Goal: Use online tool/utility

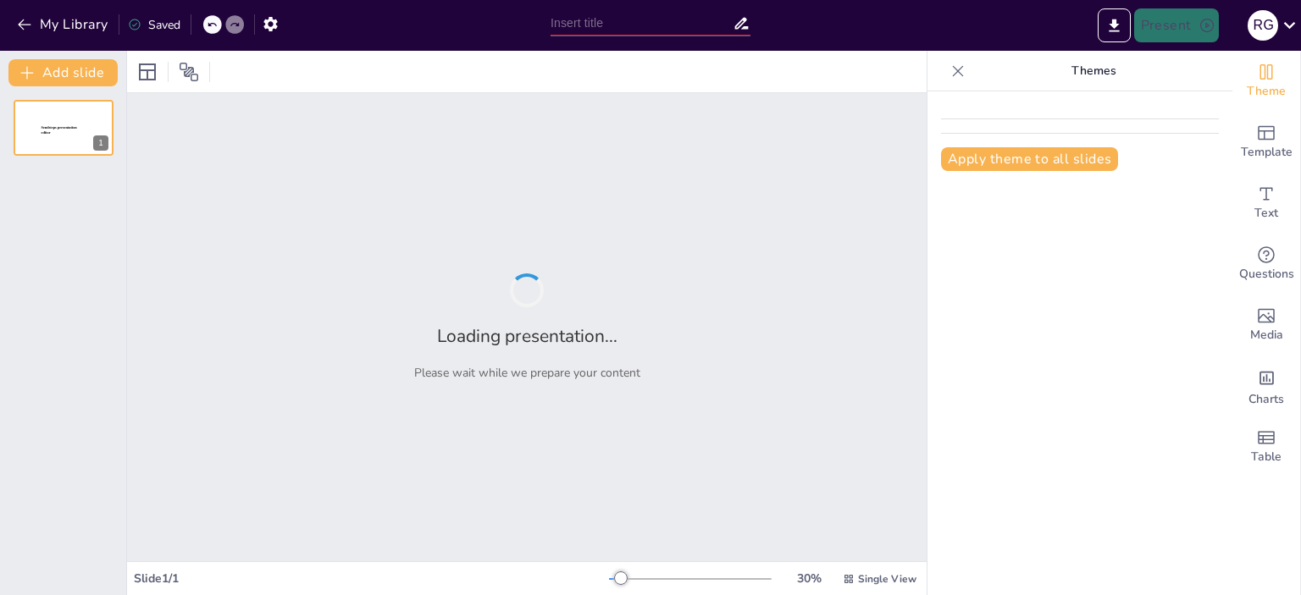
type input "Imported plan_toma1.pptx"
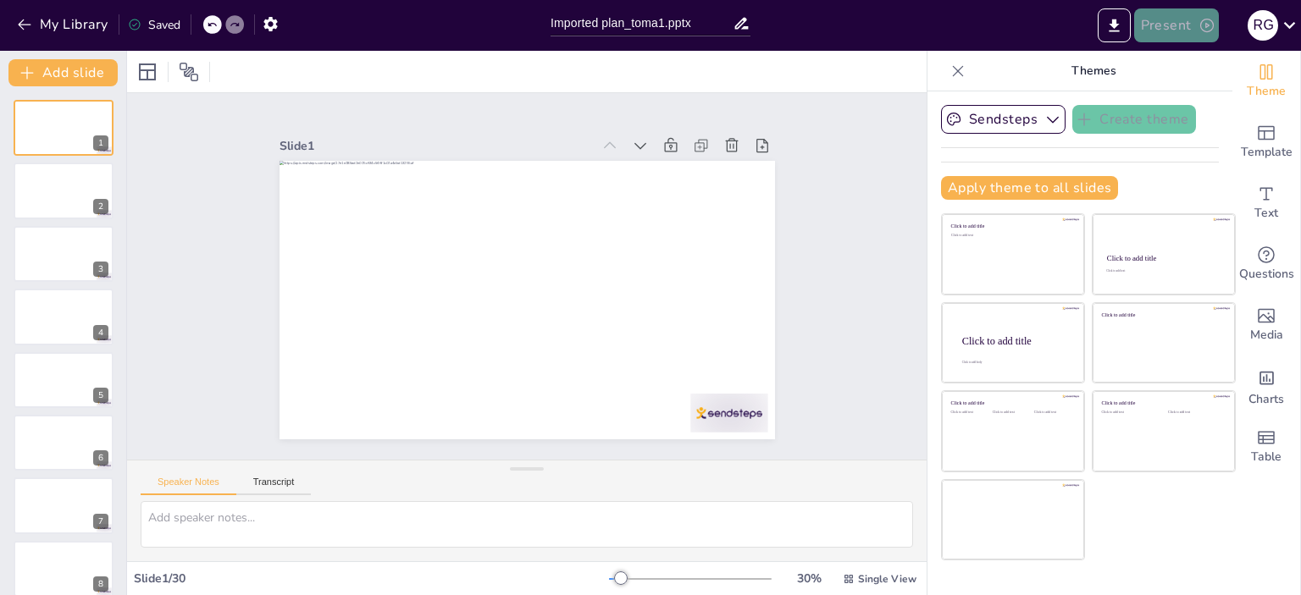
click at [1182, 30] on button "Present" at bounding box center [1176, 25] width 85 height 34
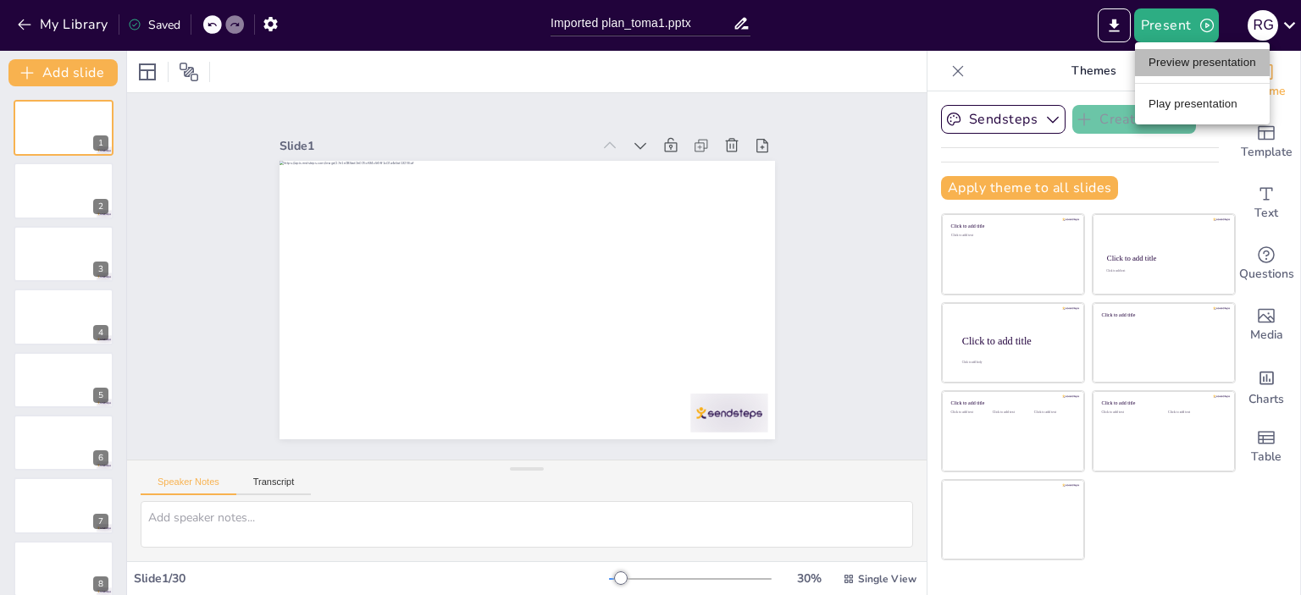
click at [1177, 58] on li "Preview presentation" at bounding box center [1202, 62] width 135 height 27
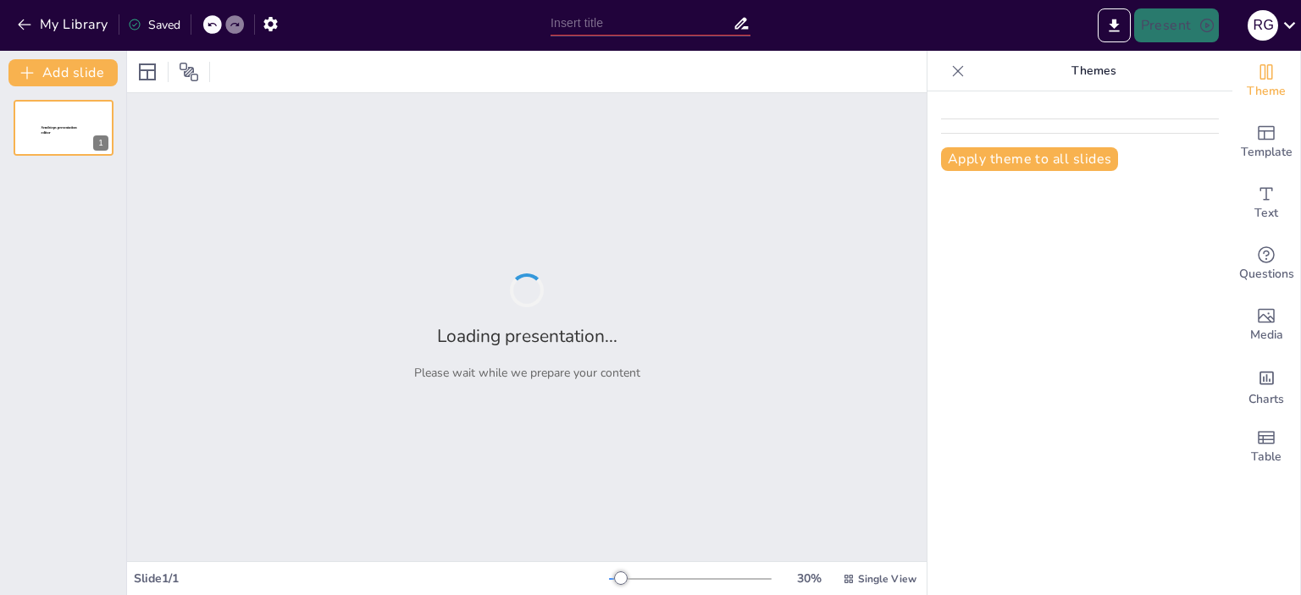
type input "Imported plan_toma1.pptx"
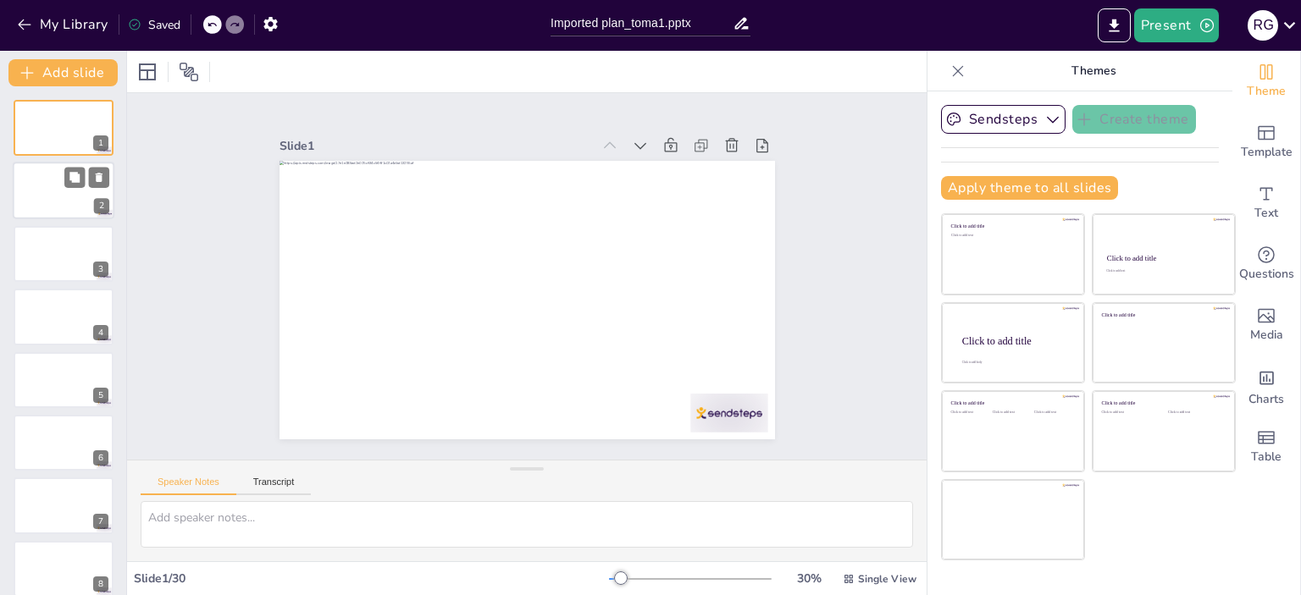
click at [35, 202] on div at bounding box center [64, 192] width 102 height 58
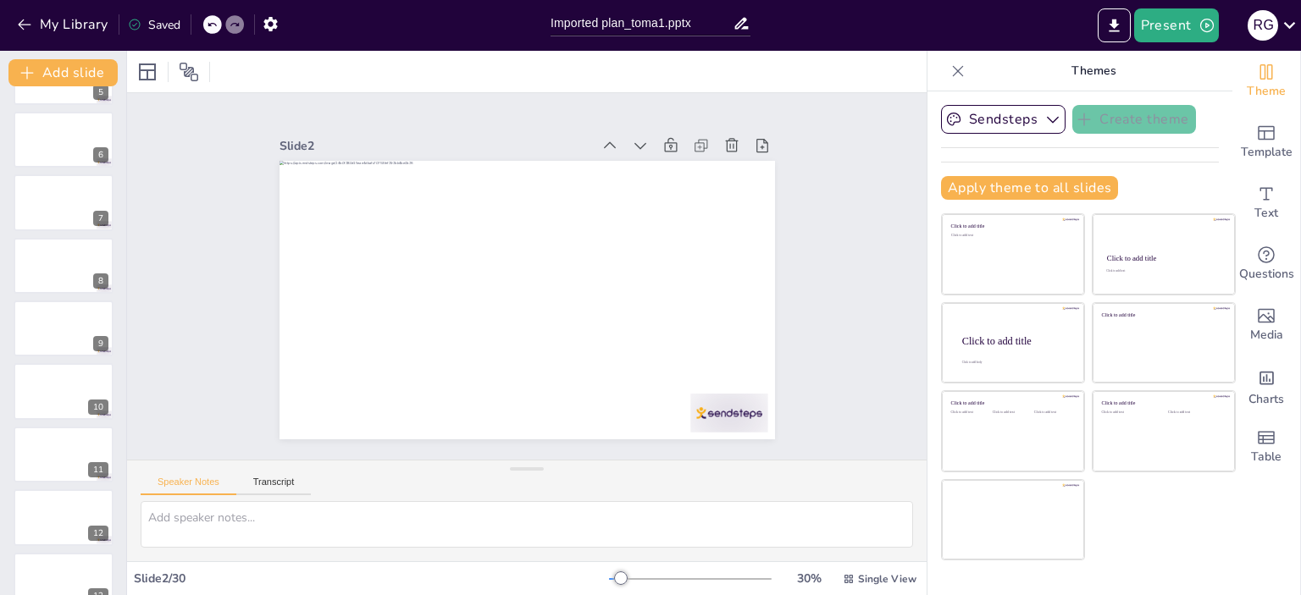
scroll to position [305, 0]
click at [35, 202] on div at bounding box center [64, 201] width 100 height 56
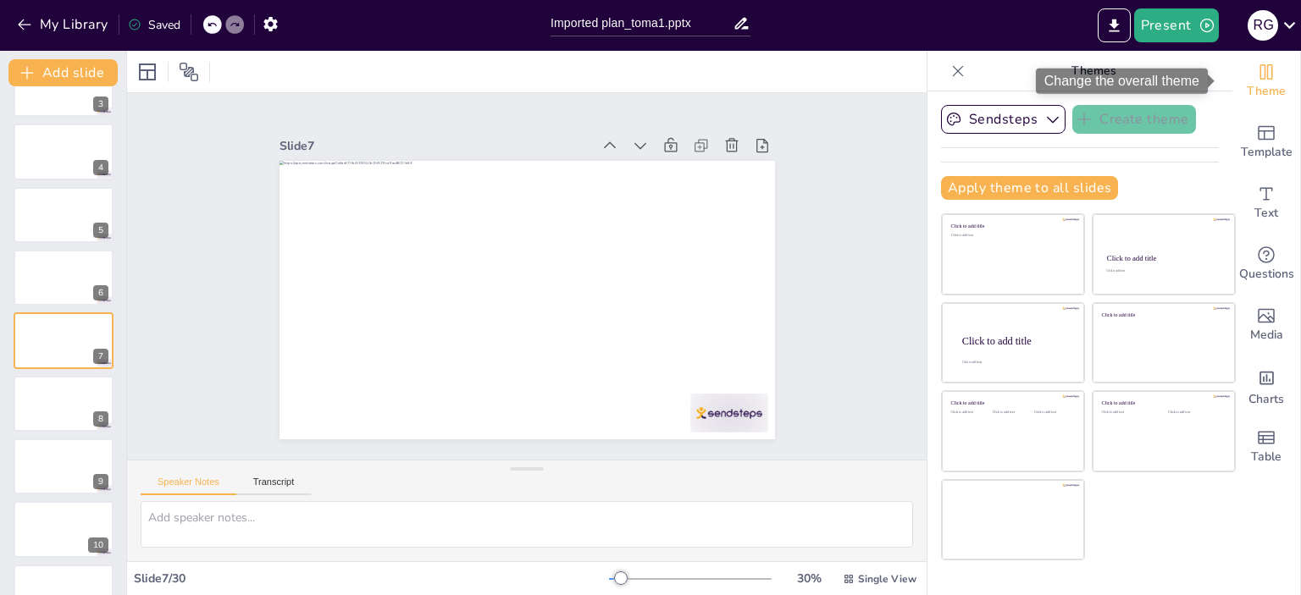
click at [1265, 74] on div "Theme" at bounding box center [1266, 81] width 68 height 61
click at [1264, 70] on div "Theme" at bounding box center [1266, 81] width 68 height 61
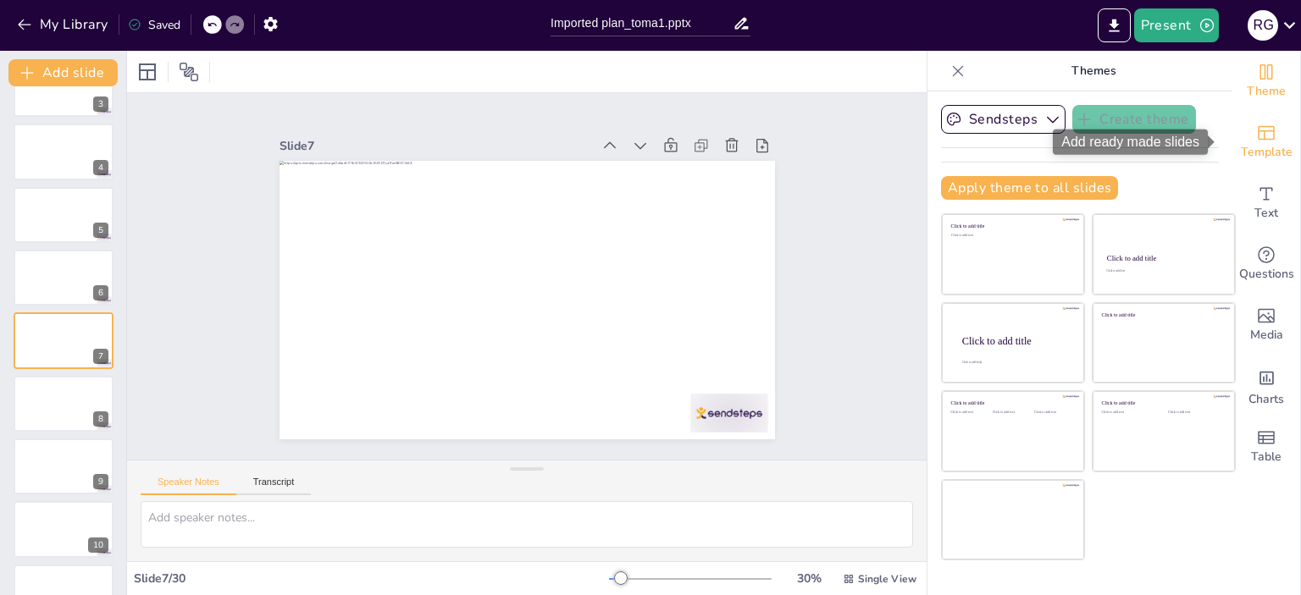
click at [1260, 139] on icon "Add ready made slides" at bounding box center [1266, 133] width 17 height 14
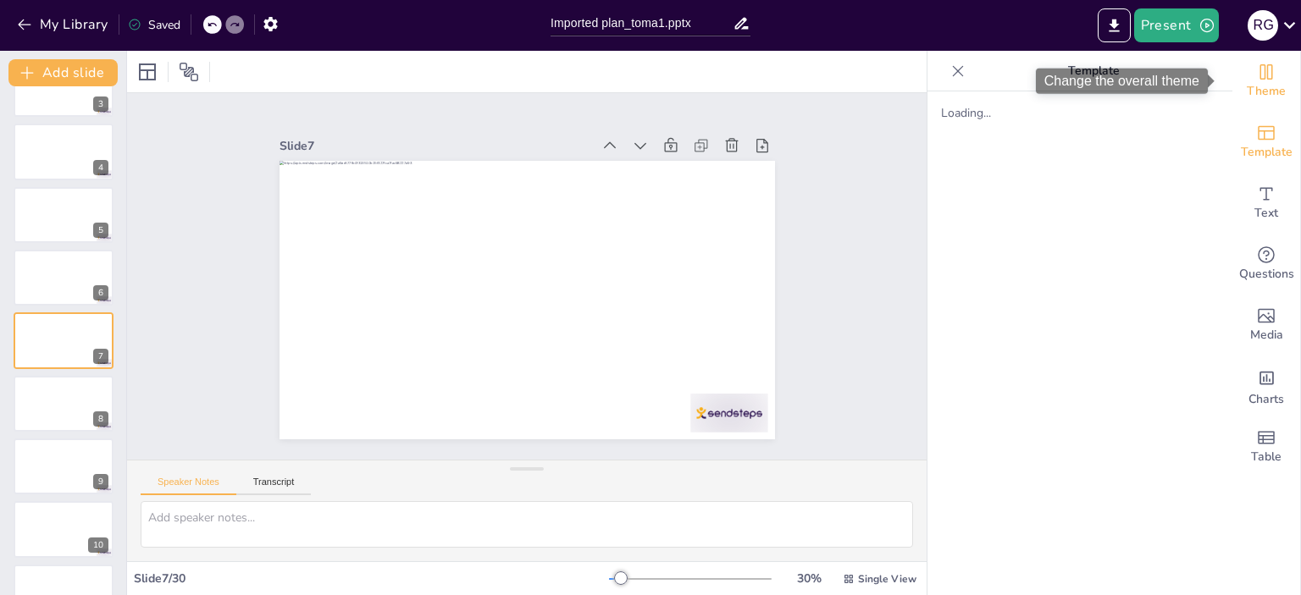
click at [1260, 64] on icon "Change the overall theme" at bounding box center [1266, 71] width 13 height 15
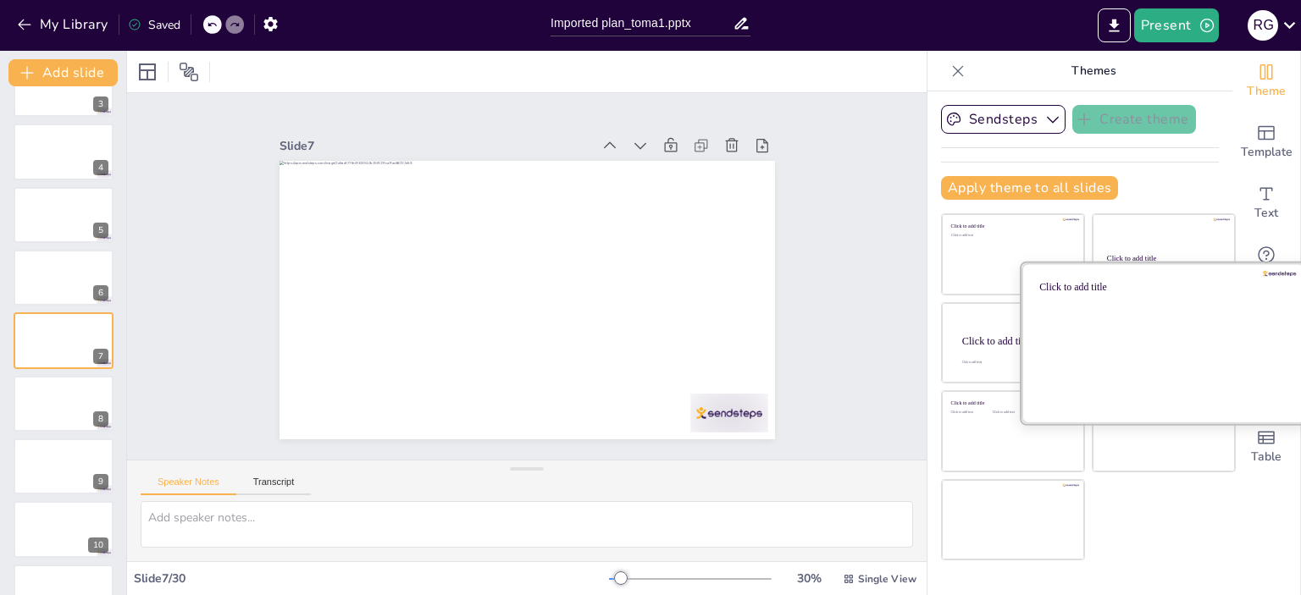
click at [1094, 317] on div at bounding box center [1163, 343] width 285 height 160
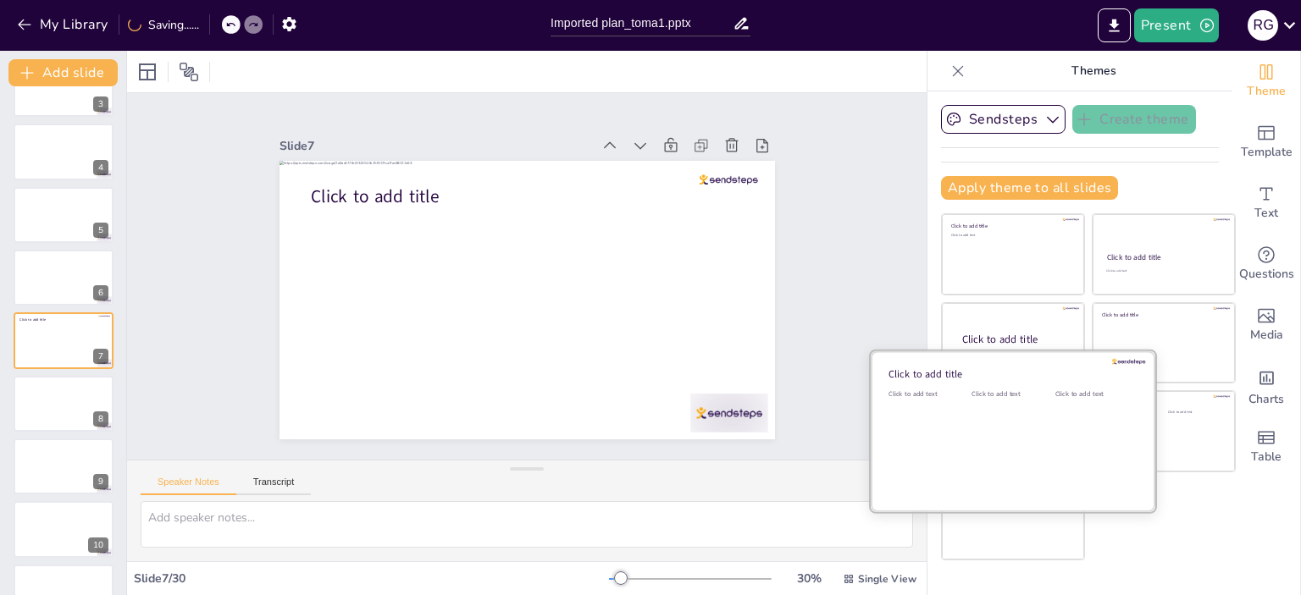
click at [1020, 446] on div "Click to add text" at bounding box center [1009, 442] width 76 height 105
